Goal: Complete application form

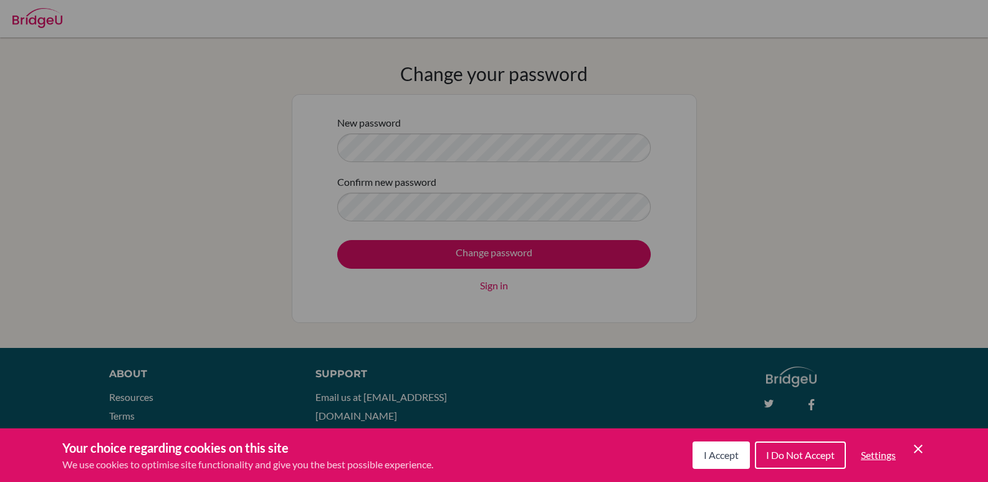
drag, startPoint x: 724, startPoint y: 448, endPoint x: 718, endPoint y: 430, distance: 18.3
click at [721, 448] on button "I Accept" at bounding box center [721, 454] width 57 height 27
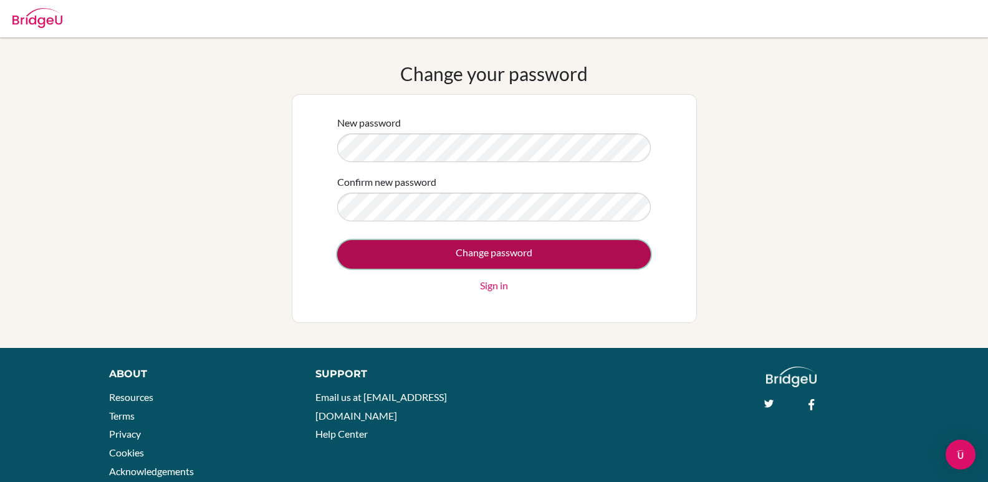
click at [502, 262] on input "Change password" at bounding box center [494, 254] width 314 height 29
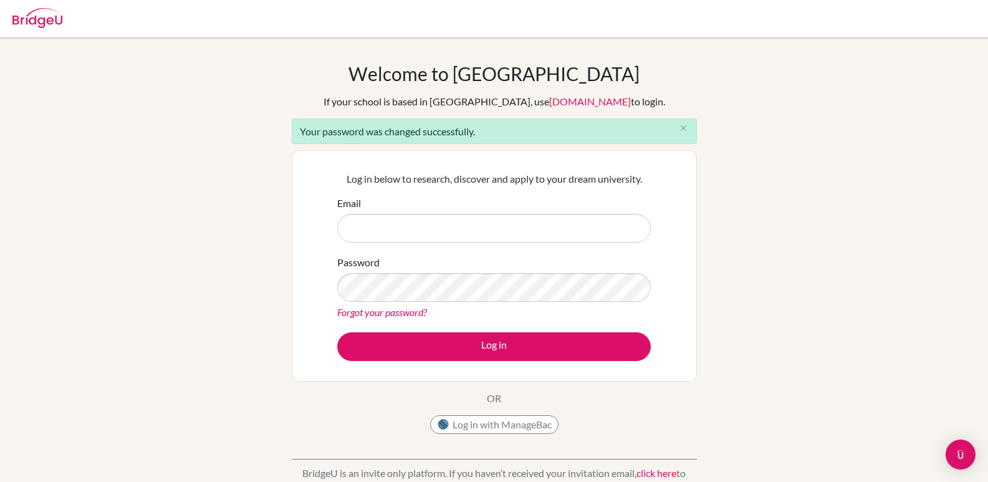
click at [459, 226] on input "Email" at bounding box center [494, 228] width 314 height 29
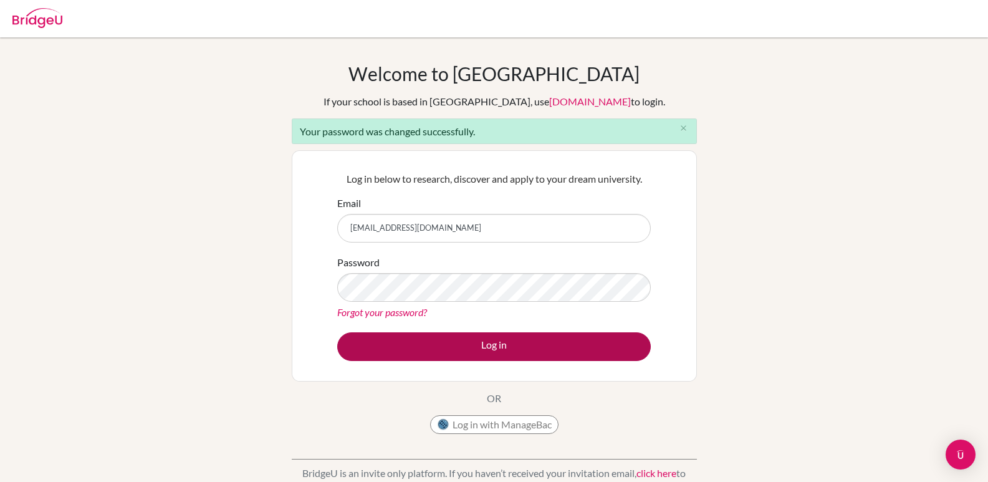
type input "chaitalyc@rwadubai.com"
drag, startPoint x: 502, startPoint y: 342, endPoint x: 516, endPoint y: 340, distance: 13.8
click at [502, 341] on button "Log in" at bounding box center [494, 346] width 314 height 29
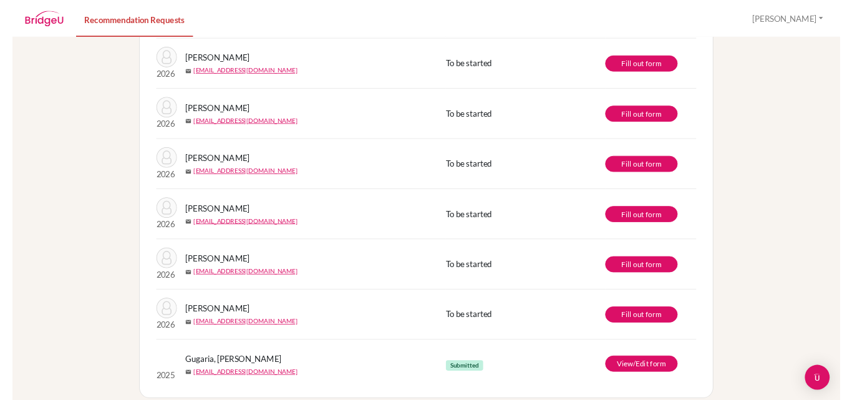
scroll to position [411, 0]
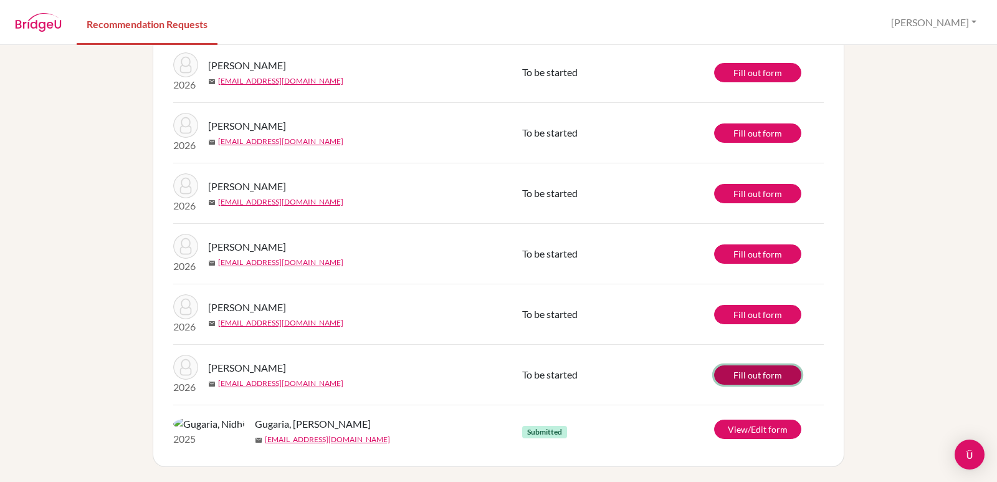
click at [763, 372] on link "Fill out form" at bounding box center [757, 374] width 87 height 19
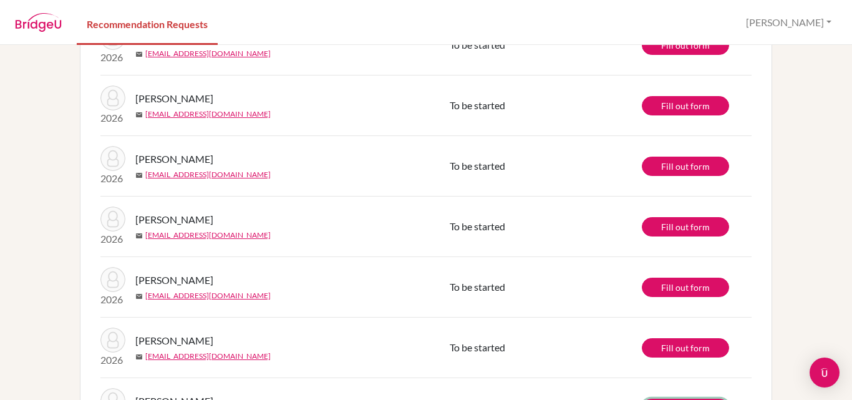
scroll to position [0, 0]
